Goal: Navigation & Orientation: Find specific page/section

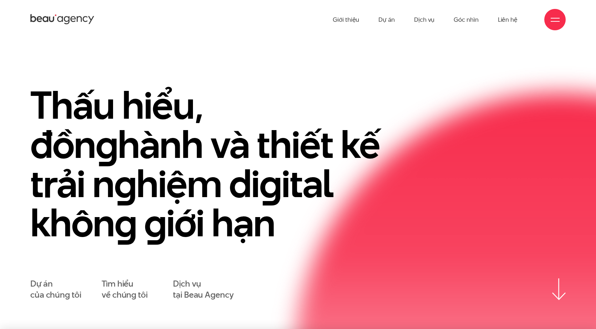
click at [551, 21] on span at bounding box center [555, 21] width 9 height 1
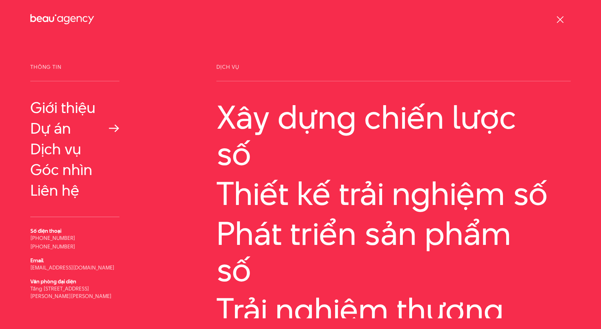
click at [59, 133] on link "Dự án" at bounding box center [74, 128] width 89 height 17
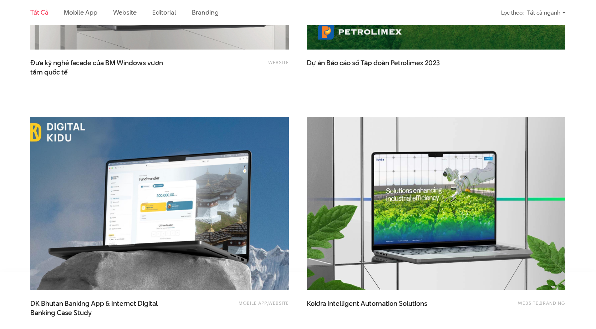
scroll to position [1522, 0]
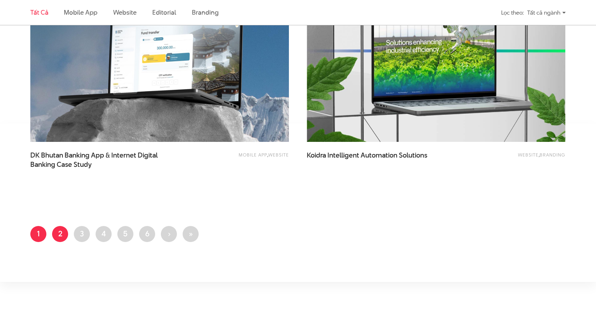
click at [65, 229] on link "Trang 2" at bounding box center [60, 234] width 16 height 16
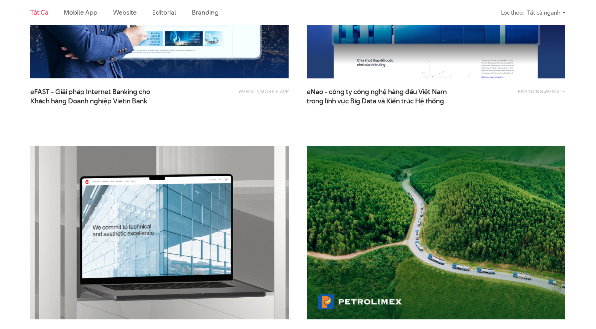
scroll to position [988, 0]
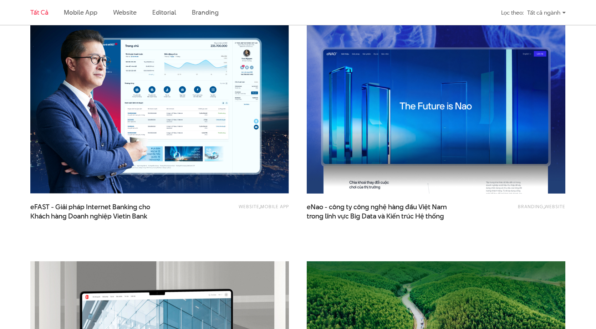
click at [394, 118] on img at bounding box center [436, 107] width 285 height 190
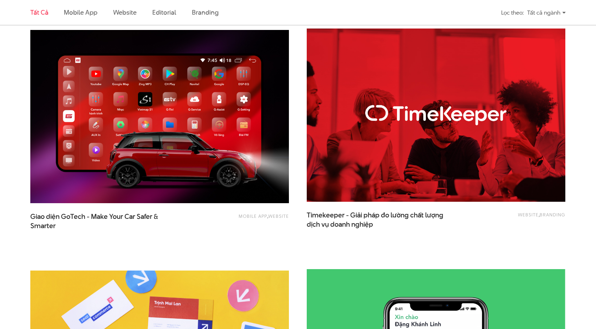
scroll to position [1384, 0]
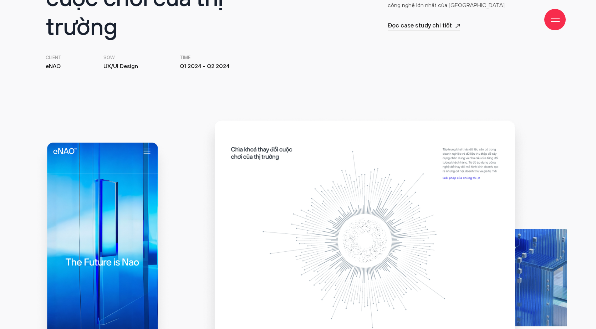
scroll to position [431, 0]
drag, startPoint x: 364, startPoint y: 228, endPoint x: 346, endPoint y: 201, distance: 32.4
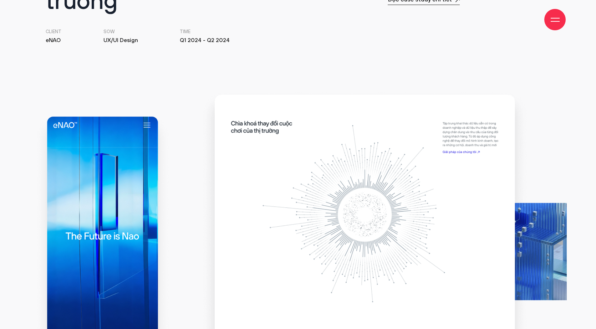
scroll to position [457, 0]
